Goal: Find specific page/section: Find specific page/section

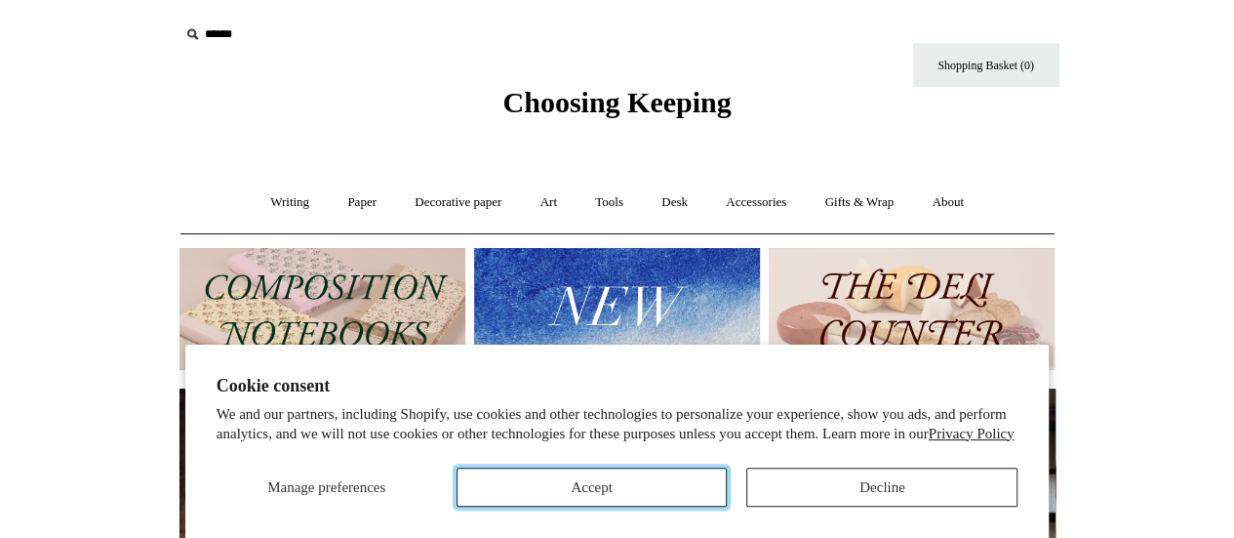
click at [639, 497] on button "Accept" at bounding box center [592, 486] width 271 height 39
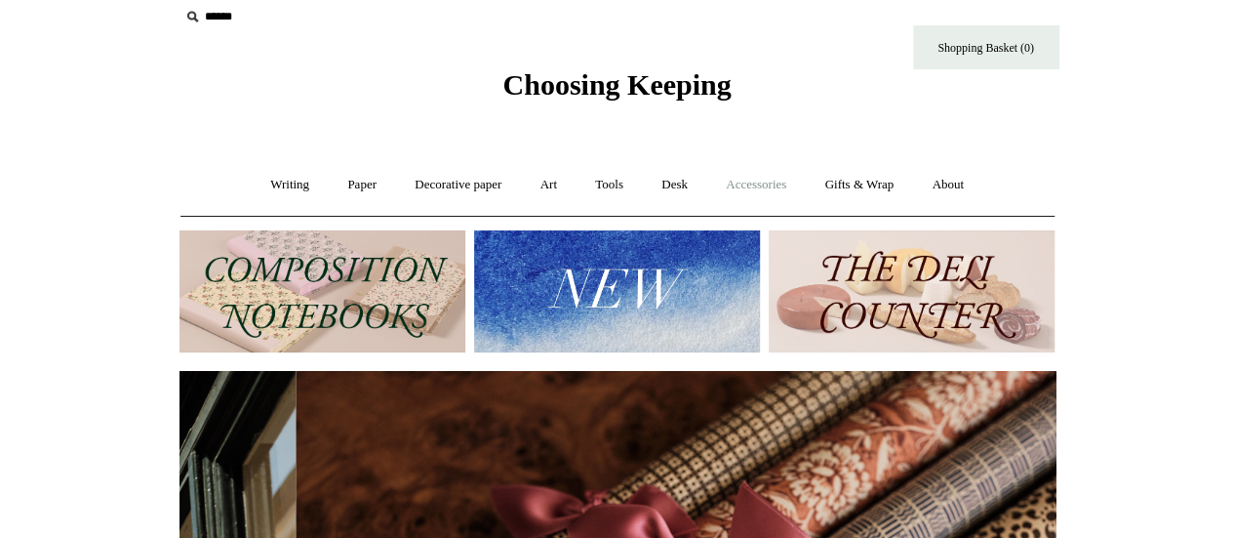
scroll to position [0, 1752]
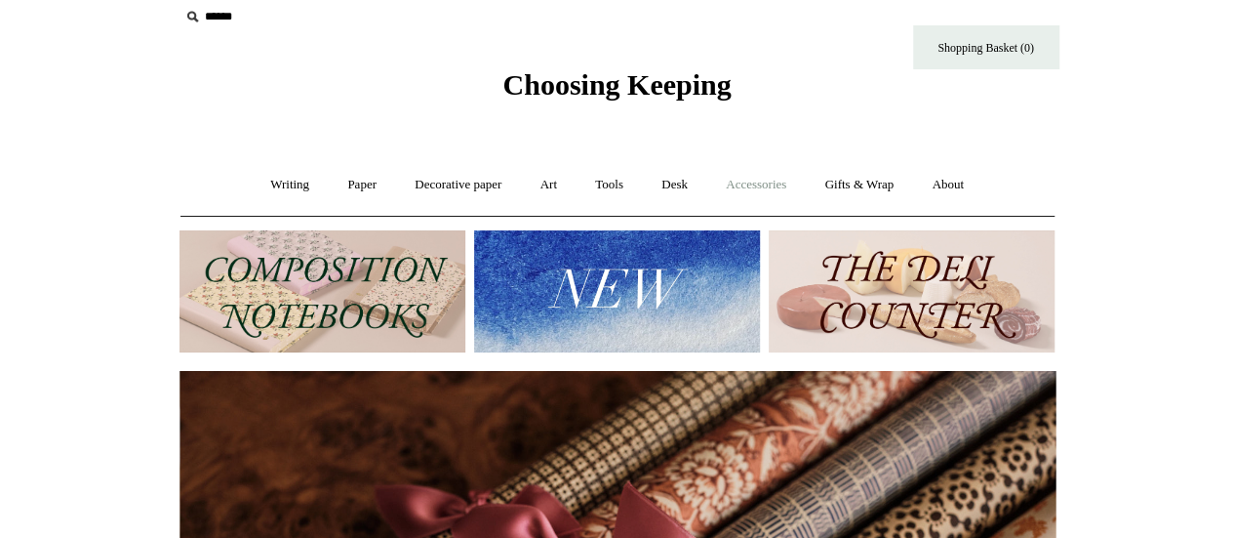
click at [770, 192] on link "Accessories +" at bounding box center [756, 185] width 96 height 52
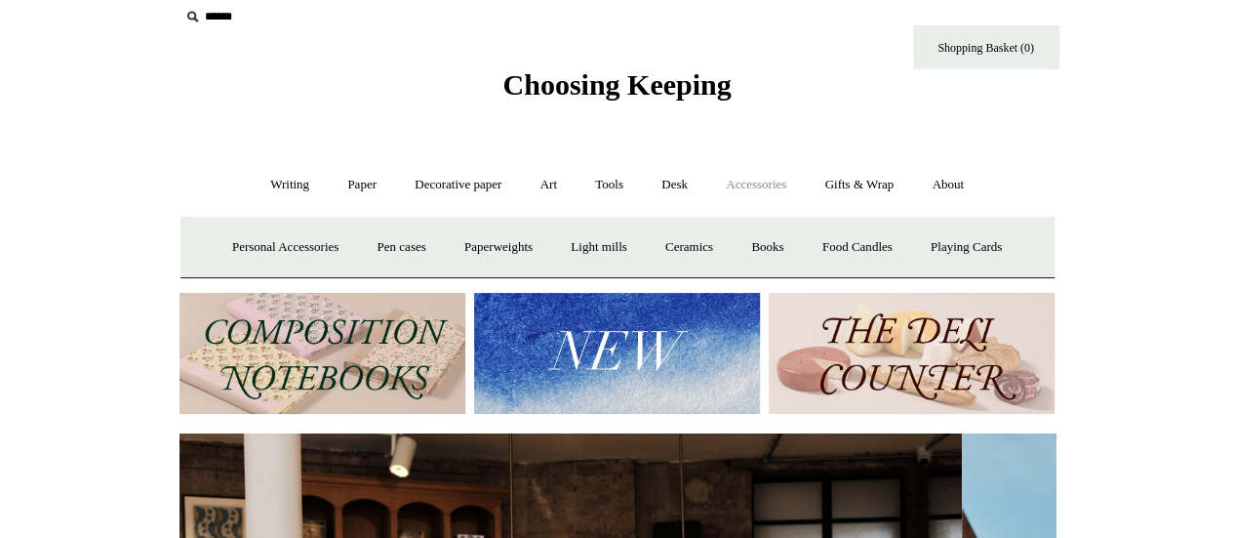
scroll to position [0, 0]
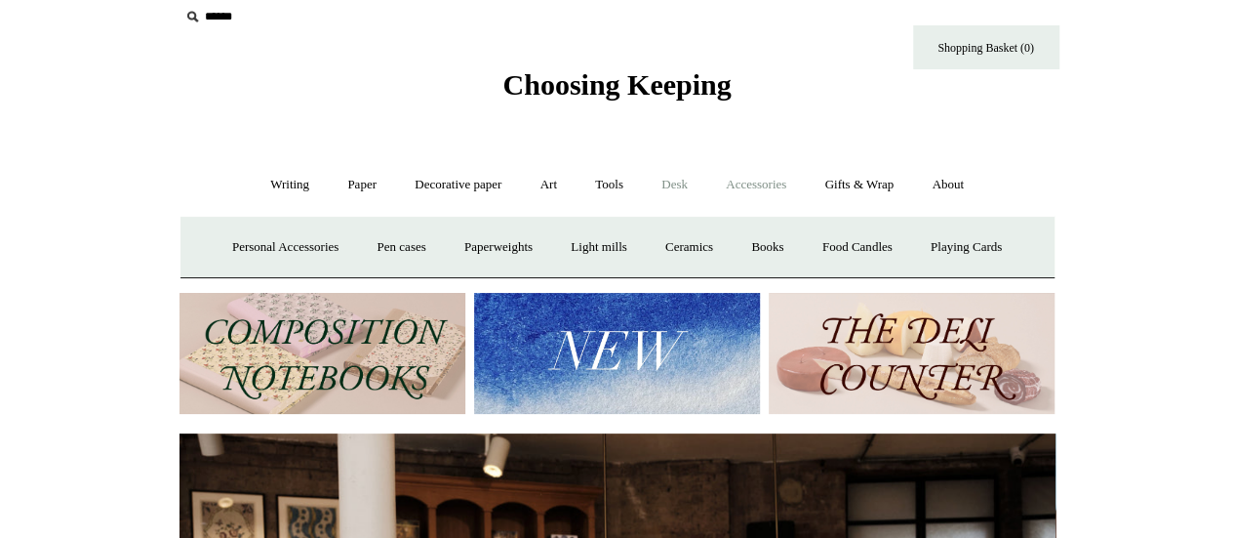
click at [679, 190] on link "Desk +" at bounding box center [674, 185] width 61 height 52
click at [785, 192] on link "Accessories +" at bounding box center [756, 185] width 96 height 52
click at [283, 242] on link "Personal Accessories +" at bounding box center [285, 247] width 141 height 52
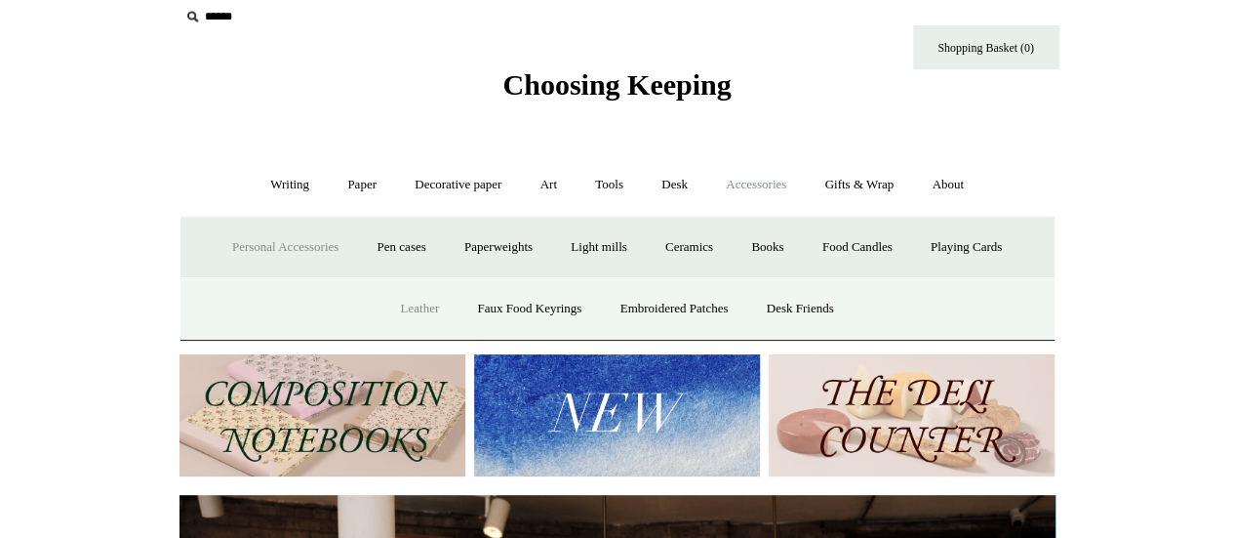
click at [404, 300] on link "Leather" at bounding box center [419, 309] width 74 height 52
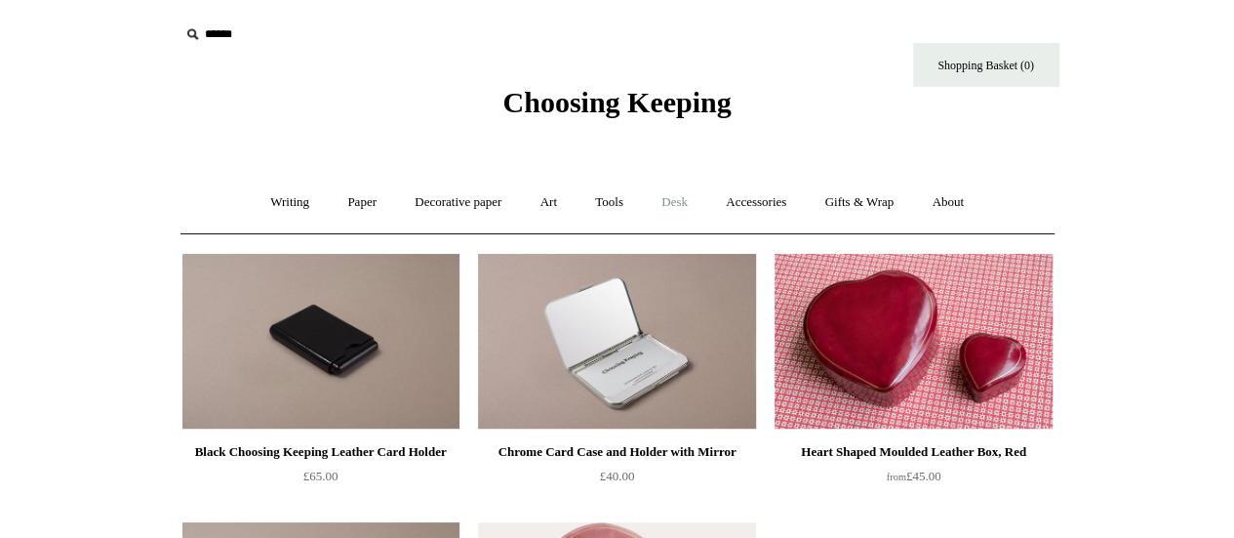
click at [667, 204] on link "Desk +" at bounding box center [674, 203] width 61 height 52
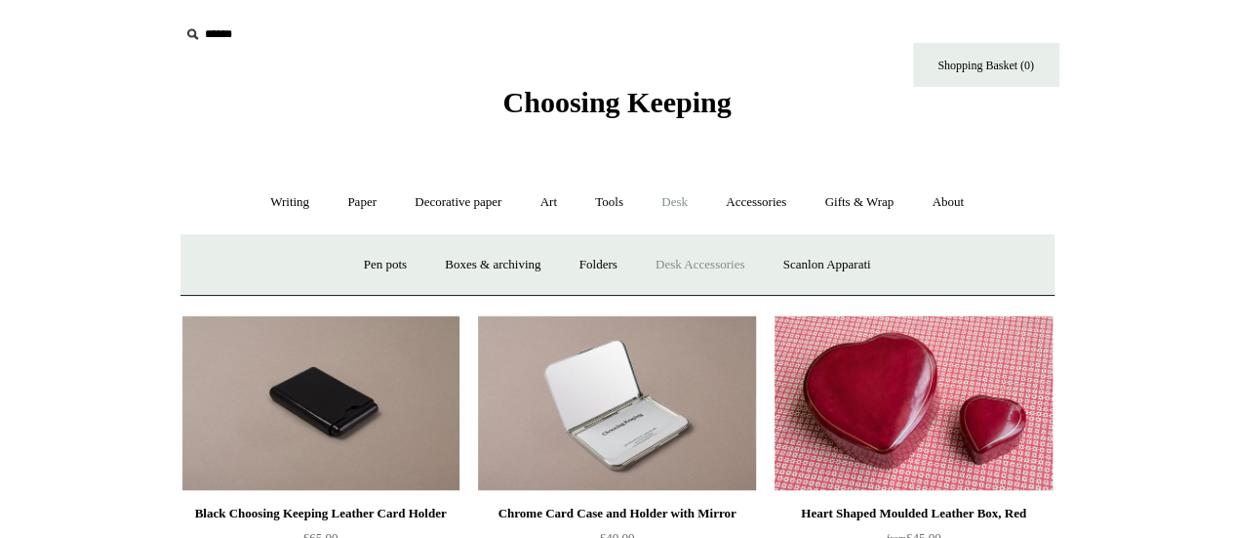
click at [716, 262] on link "Desk Accessories" at bounding box center [700, 265] width 124 height 52
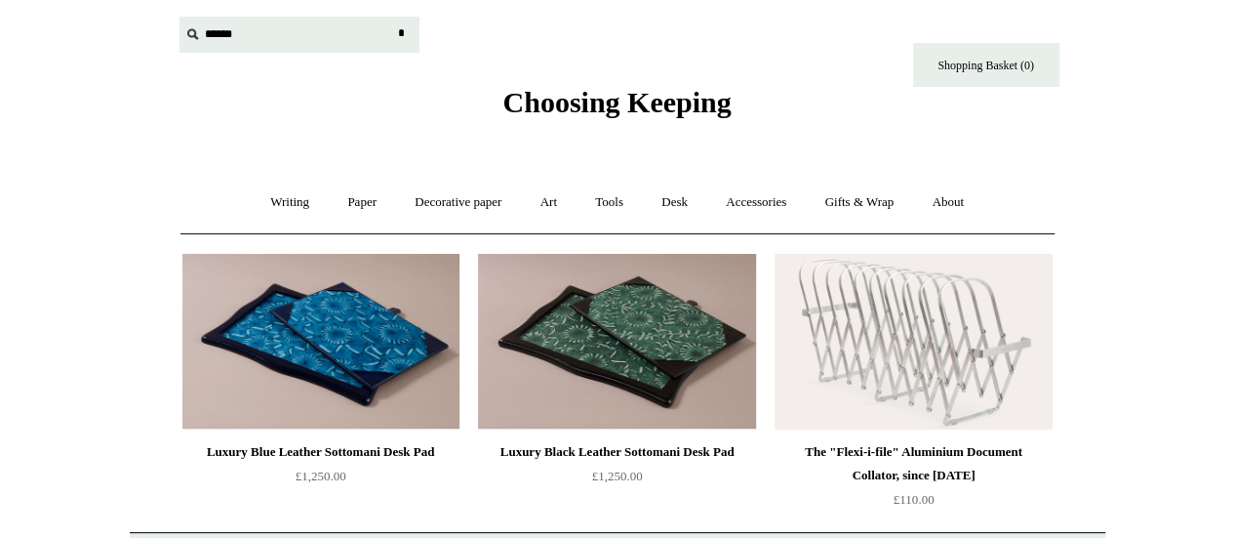
click at [223, 44] on input "text" at bounding box center [300, 35] width 240 height 36
type input "*******"
click at [392, 17] on input "*" at bounding box center [402, 34] width 20 height 34
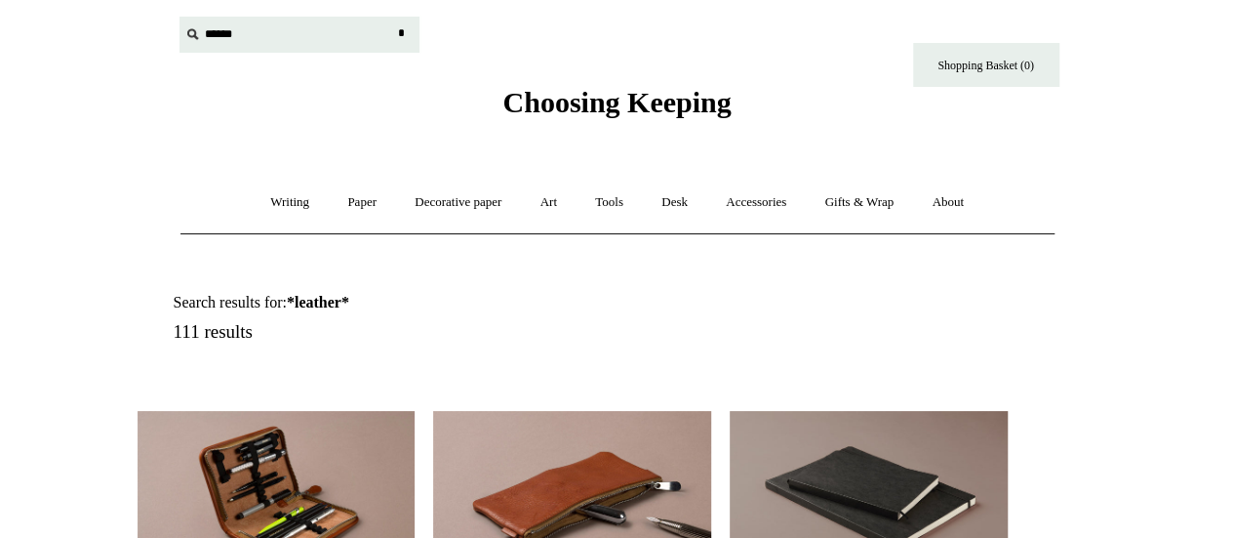
click at [219, 34] on input "text" at bounding box center [300, 35] width 240 height 36
type input "***"
click at [392, 17] on input "*" at bounding box center [402, 34] width 20 height 34
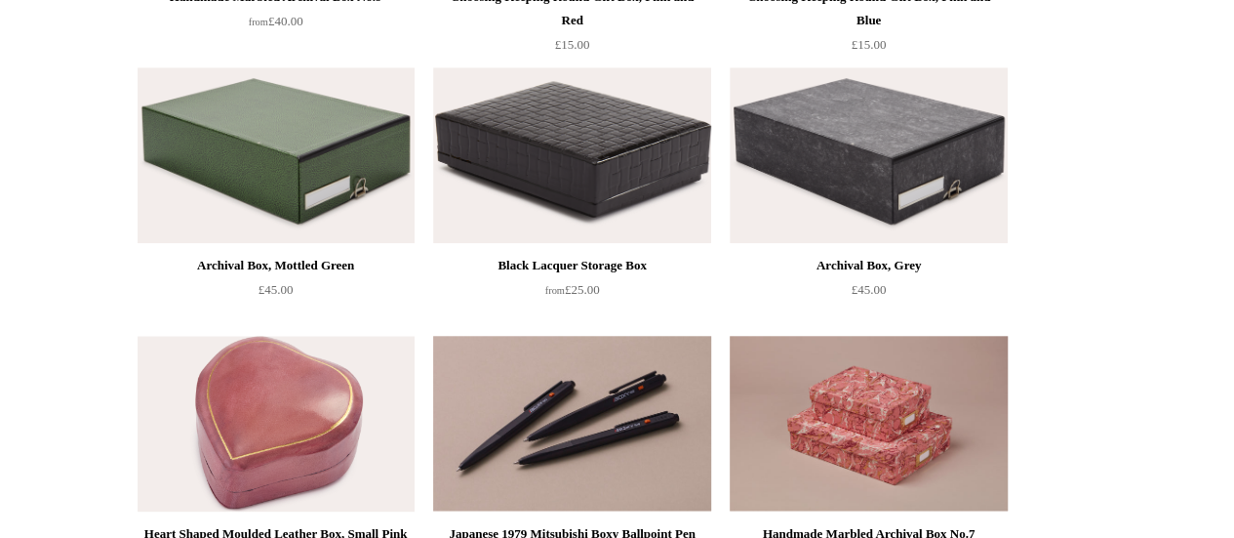
scroll to position [940, 0]
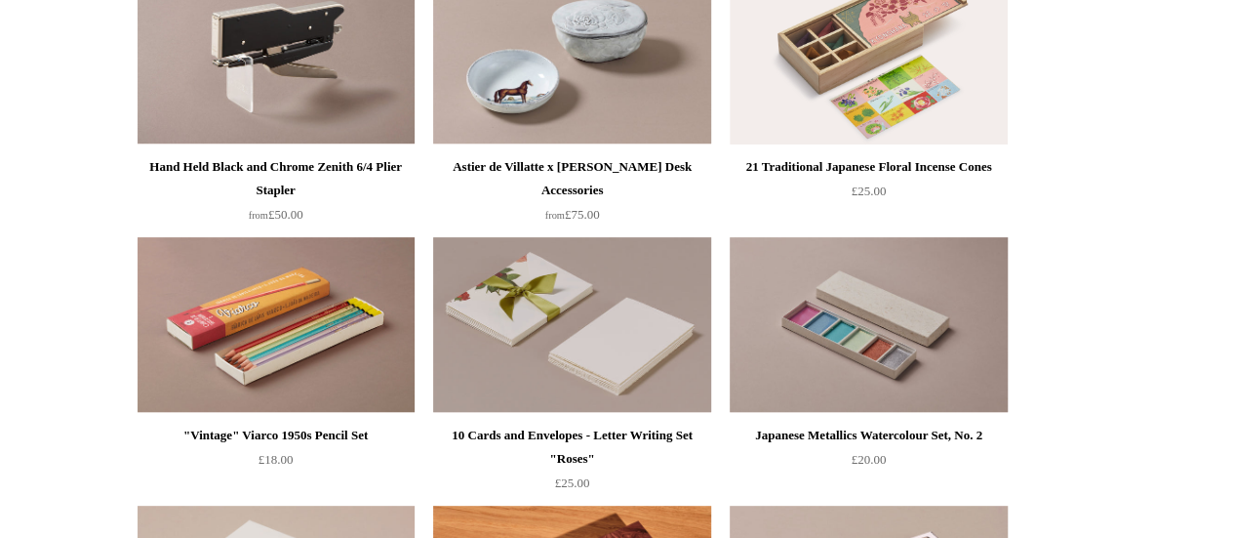
scroll to position [4008, 0]
